Goal: Check status

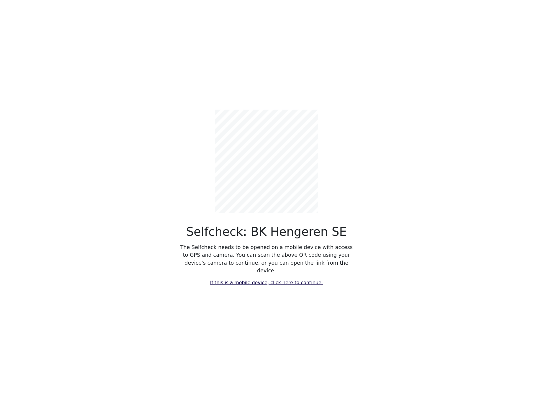
click at [292, 280] on link "If this is a mobile device, click here to continue." at bounding box center [266, 283] width 113 height 6
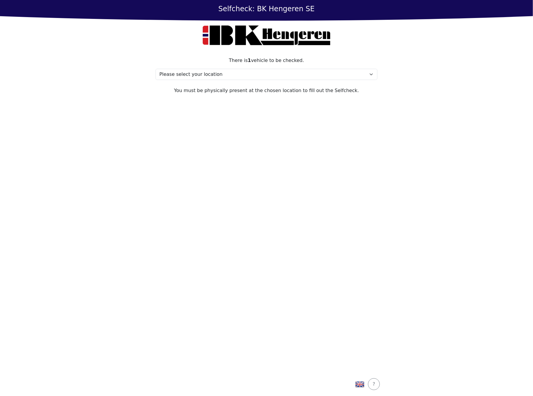
click at [198, 160] on section "There is 1 vehicle to be checked. Please select your location Address, [STREET_…" at bounding box center [266, 211] width 236 height 323
drag, startPoint x: 196, startPoint y: 27, endPoint x: 381, endPoint y: 32, distance: 185.7
click at [381, 32] on form "There is 1 vehicle to be checked. Please select your location Address, [STREET_…" at bounding box center [266, 208] width 236 height 375
drag, startPoint x: 381, startPoint y: 32, endPoint x: 380, endPoint y: 143, distance: 111.0
click at [380, 143] on section "There is 1 vehicle to be checked. Please select your location Address, [STREET_…" at bounding box center [266, 211] width 236 height 323
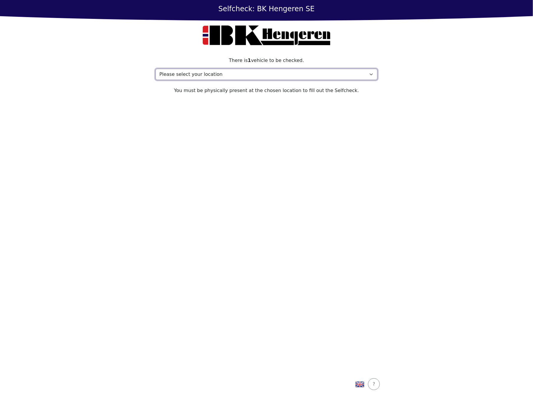
click at [195, 71] on select "Please select your location Address, [STREET_ADDRESS] My location isn't listed" at bounding box center [267, 74] width 222 height 11
select select "4787"
click at [156, 69] on select "Please select your location Address, [STREET_ADDRESS] My location isn't listed" at bounding box center [267, 74] width 222 height 11
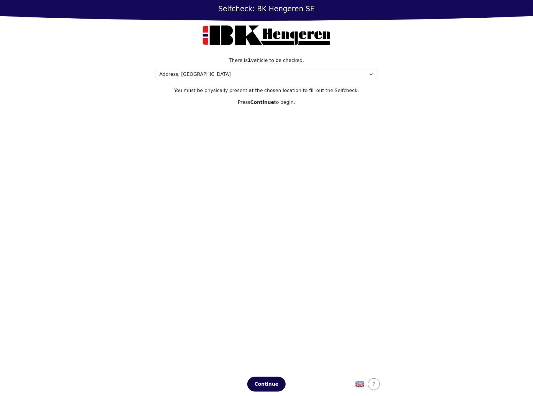
click at [279, 385] on div "Continue" at bounding box center [266, 384] width 26 height 7
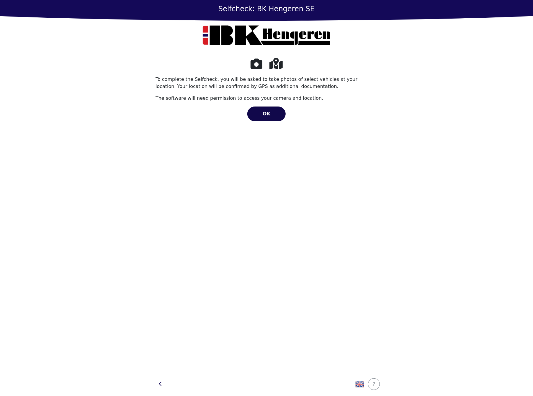
click at [264, 114] on span "OK" at bounding box center [267, 114] width 8 height 6
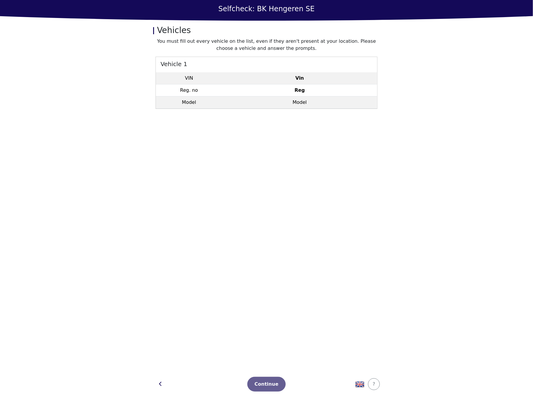
click at [352, 93] on td "Reg" at bounding box center [299, 90] width 155 height 12
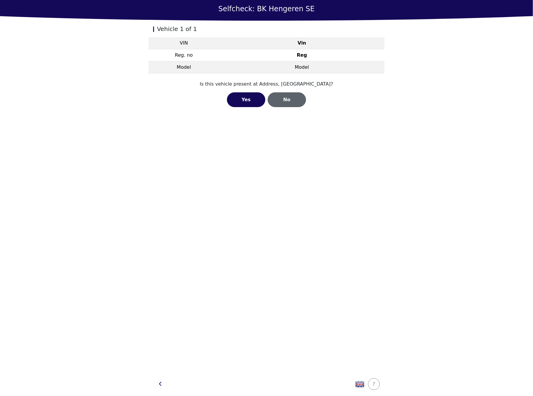
click at [286, 99] on div "No" at bounding box center [287, 99] width 26 height 7
click at [295, 106] on div "No" at bounding box center [287, 106] width 26 height 7
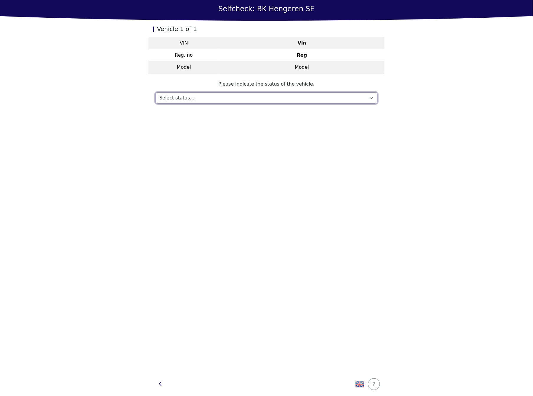
click at [277, 102] on select "Select status... Maintenance Sold and delivered Not received In test drive Miss…" at bounding box center [267, 97] width 222 height 11
click at [363, 385] on img "button" at bounding box center [359, 384] width 9 height 9
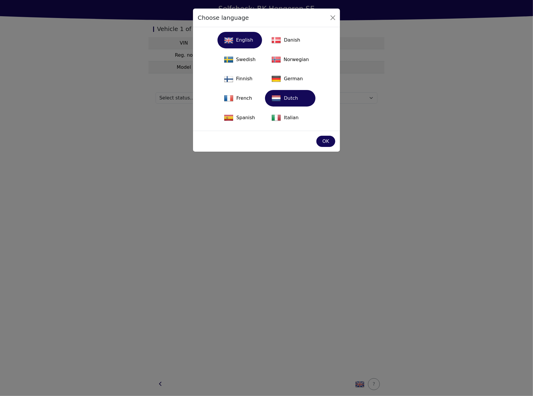
click at [283, 100] on div "Dutch" at bounding box center [290, 98] width 43 height 13
click at [170, 98] on div "Kies taal English Danish Swedish Norwegian Finnish German French Dutch Spanish …" at bounding box center [266, 198] width 533 height 396
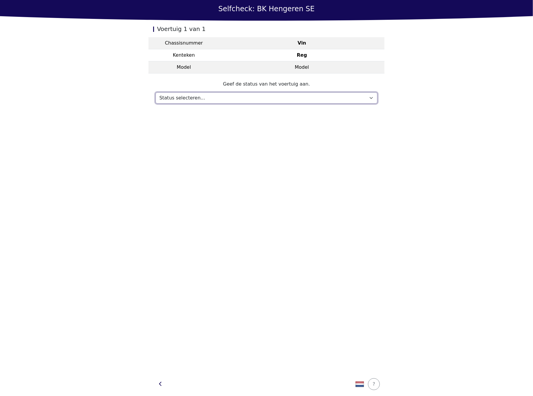
click at [176, 93] on select "Status selecteren... Onderhoud Verkocht en geleverd Niet ontvangen Op proefrit …" at bounding box center [267, 97] width 222 height 11
click at [188, 297] on div "Voertuig 1 van 1 Chassisnummer Vin Kenteken Reg Model Model Geef de status van …" at bounding box center [266, 197] width 236 height 352
click at [233, 10] on h1 "Selfcheck: BK Hengeren SE" at bounding box center [266, 9] width 96 height 9
